Goal: Task Accomplishment & Management: Manage account settings

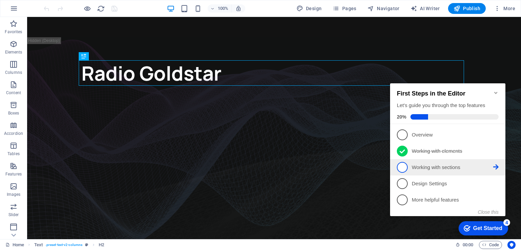
click at [421, 165] on p "Working with sections - incomplete" at bounding box center [452, 167] width 81 height 7
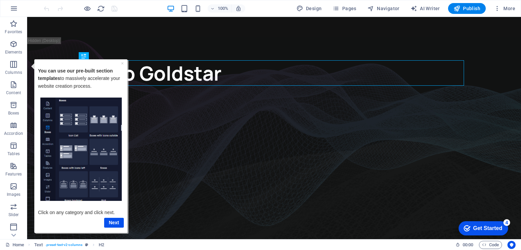
click at [473, 227] on div "Get Started" at bounding box center [487, 229] width 29 height 6
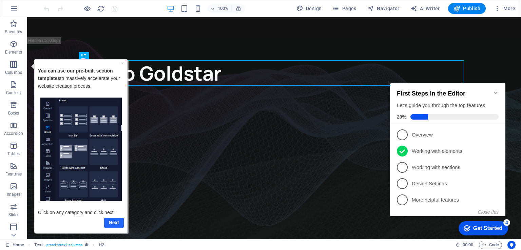
click at [109, 224] on link "Next" at bounding box center [114, 223] width 20 height 10
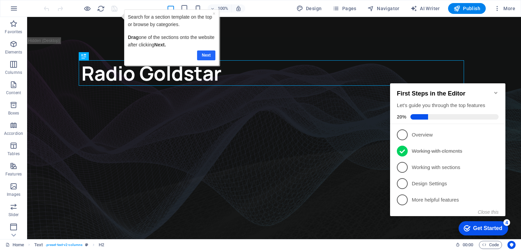
click at [205, 53] on link "Next" at bounding box center [206, 55] width 18 height 10
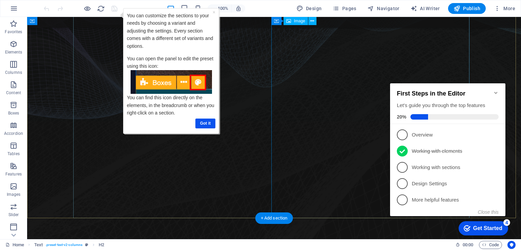
scroll to position [170, 0]
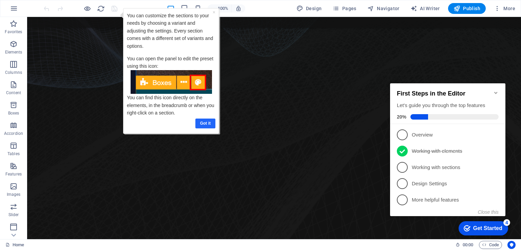
click at [210, 125] on link "Got it" at bounding box center [205, 123] width 20 height 10
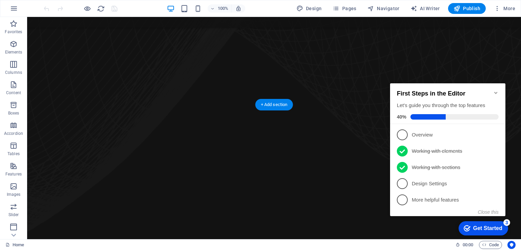
scroll to position [441, 0]
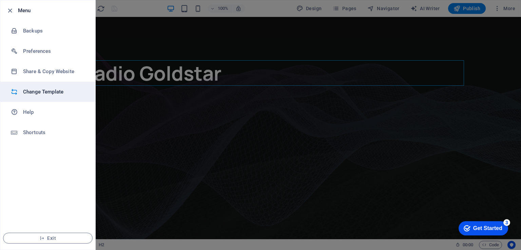
click at [0, 0] on h6 "Change Template" at bounding box center [0, 0] width 0 height 0
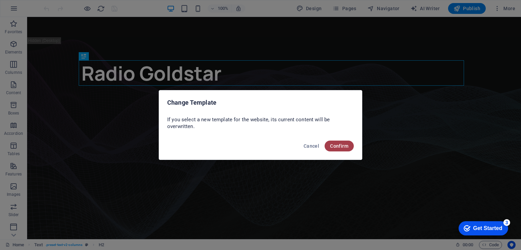
click at [336, 147] on span "Confirm" at bounding box center [339, 145] width 18 height 5
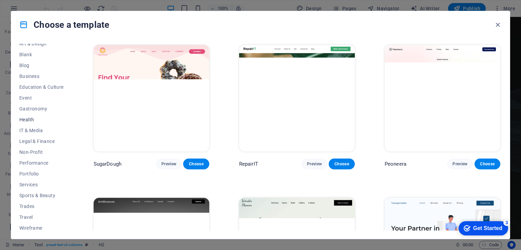
scroll to position [84, 0]
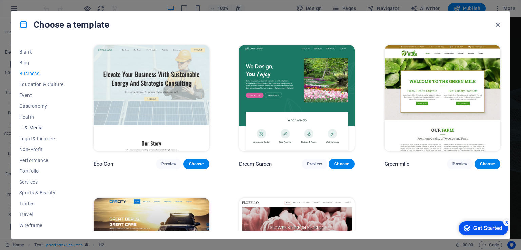
click at [37, 128] on span "IT & Media" at bounding box center [41, 127] width 44 height 5
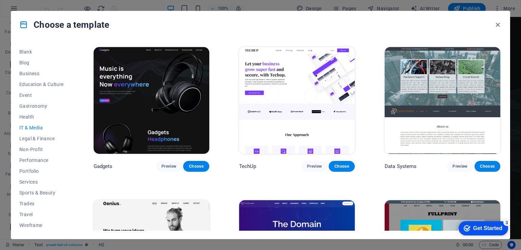
scroll to position [124, 0]
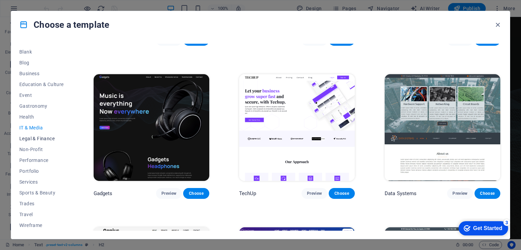
click at [0, 0] on span "Legal & Finance" at bounding box center [0, 0] width 0 height 0
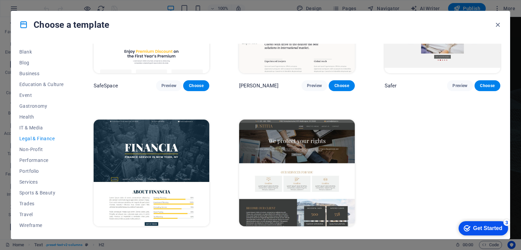
scroll to position [90, 0]
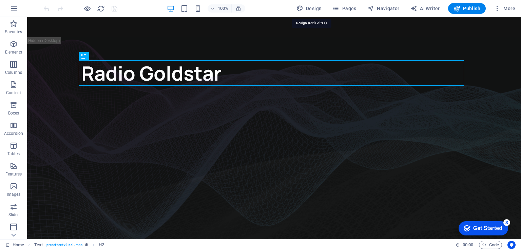
select select "px"
select select "400"
select select "px"
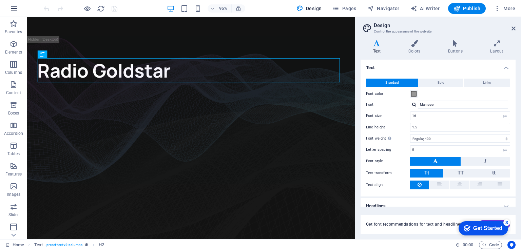
click at [12, 9] on icon "button" at bounding box center [14, 8] width 8 height 8
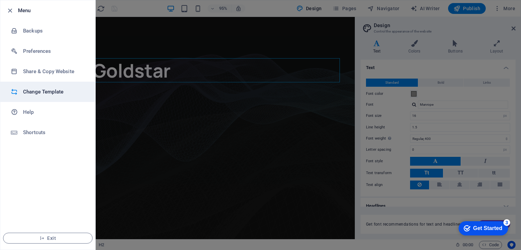
click at [43, 91] on h6 "Change Template" at bounding box center [54, 92] width 63 height 8
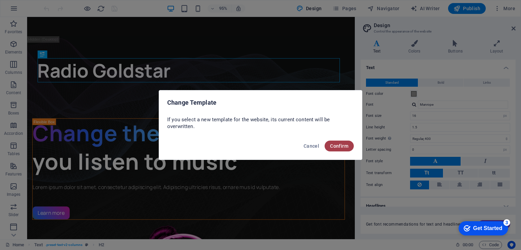
click at [346, 147] on span "Confirm" at bounding box center [339, 145] width 18 height 5
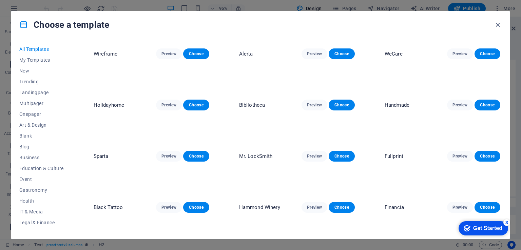
scroll to position [1492, 0]
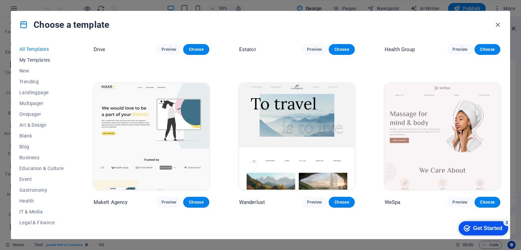
click at [35, 59] on span "My Templates" at bounding box center [41, 59] width 44 height 5
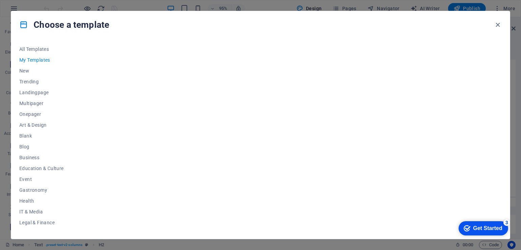
scroll to position [0, 0]
click at [499, 24] on icon "button" at bounding box center [498, 25] width 8 height 8
